Goal: Information Seeking & Learning: Learn about a topic

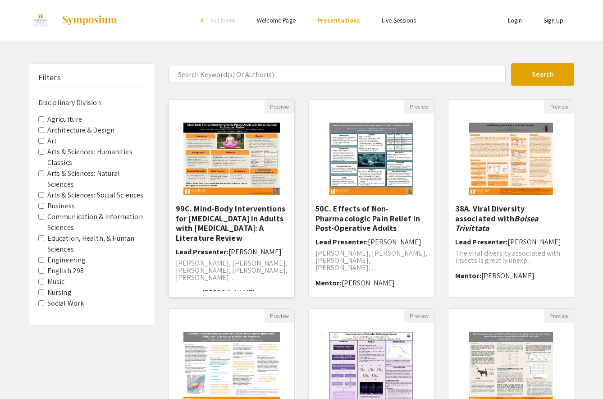
scroll to position [2, 0]
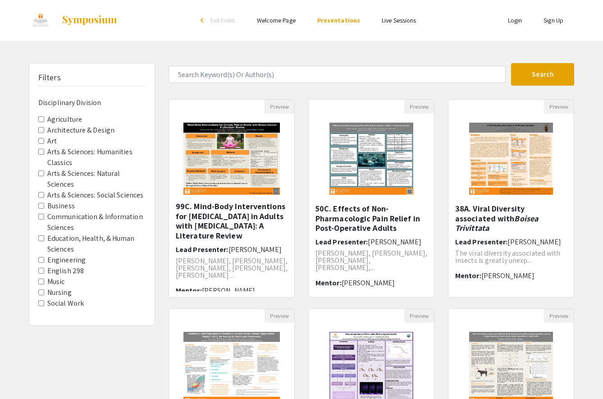
click at [280, 19] on link "Welcome Page" at bounding box center [276, 20] width 39 height 8
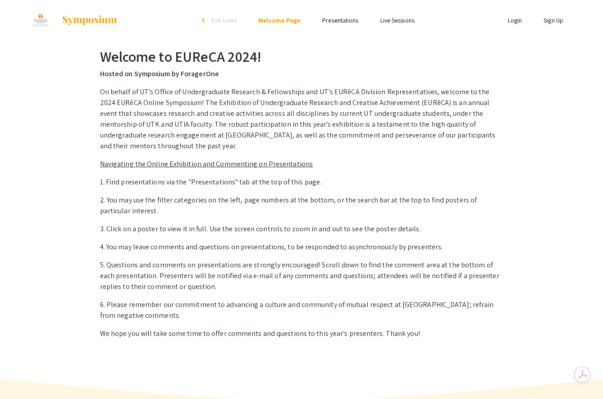
click at [392, 18] on link "Live Sessions" at bounding box center [397, 20] width 34 height 8
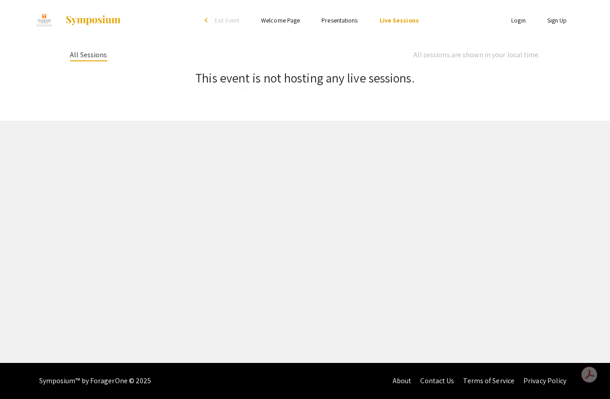
click at [218, 20] on span "Exit Event" at bounding box center [226, 20] width 25 height 8
